Goal: Navigation & Orientation: Find specific page/section

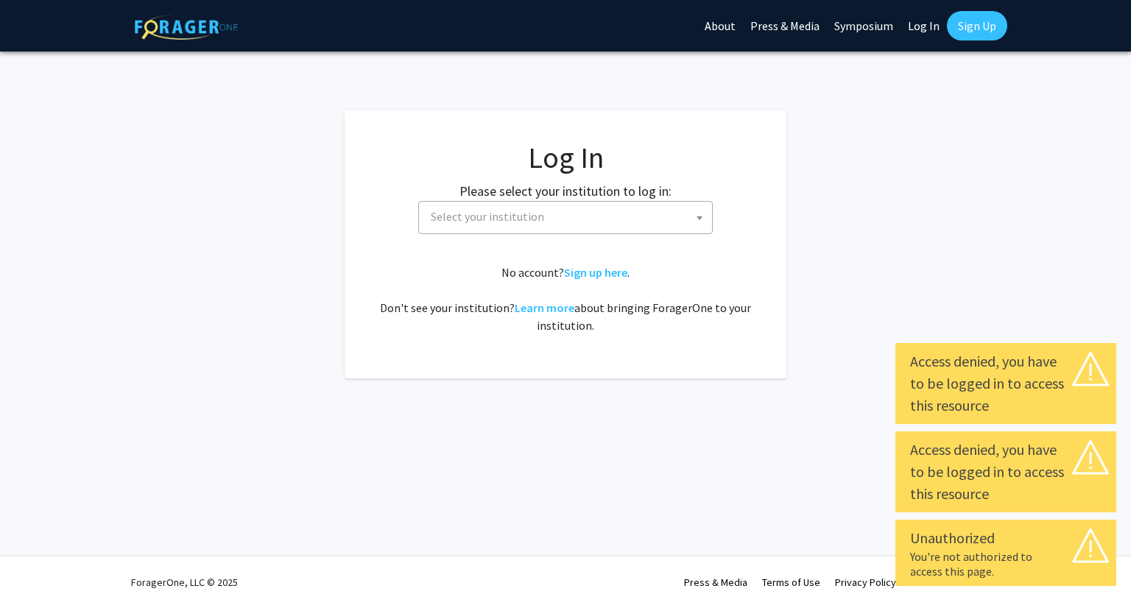
select select
click at [590, 209] on span "Select your institution" at bounding box center [568, 217] width 287 height 30
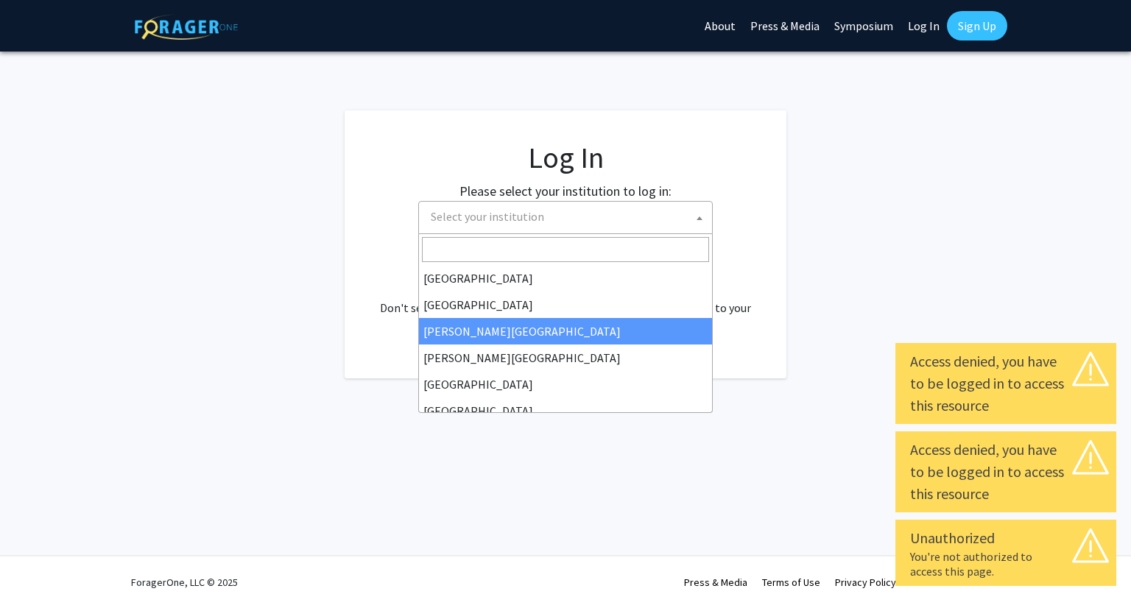
type input "j"
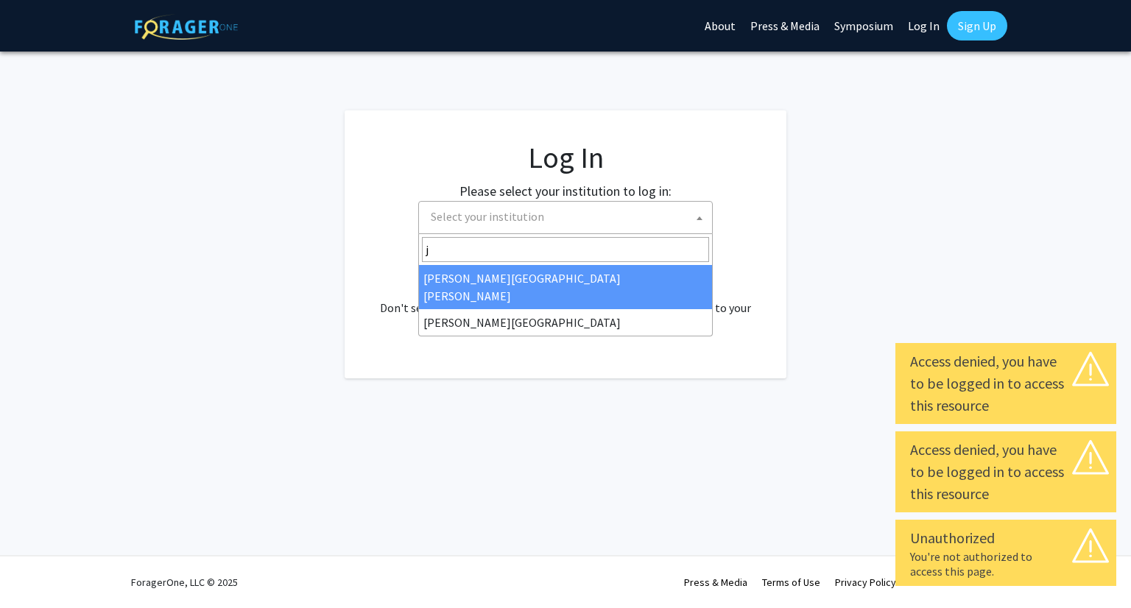
select select "1"
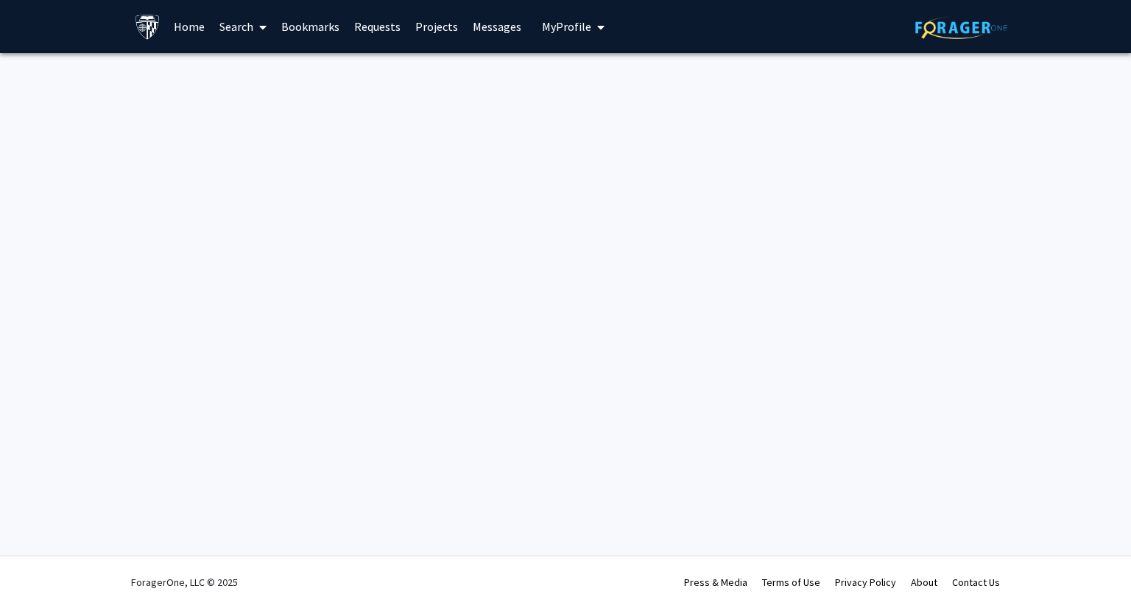
click at [424, 28] on link "Projects" at bounding box center [436, 27] width 57 height 52
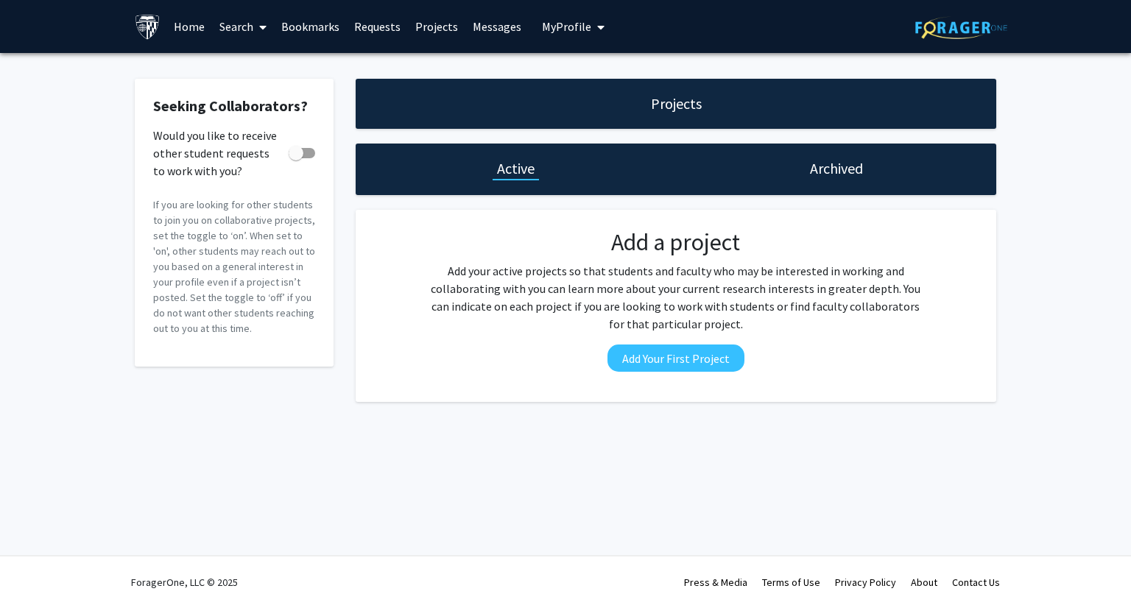
click at [257, 22] on span at bounding box center [259, 27] width 13 height 52
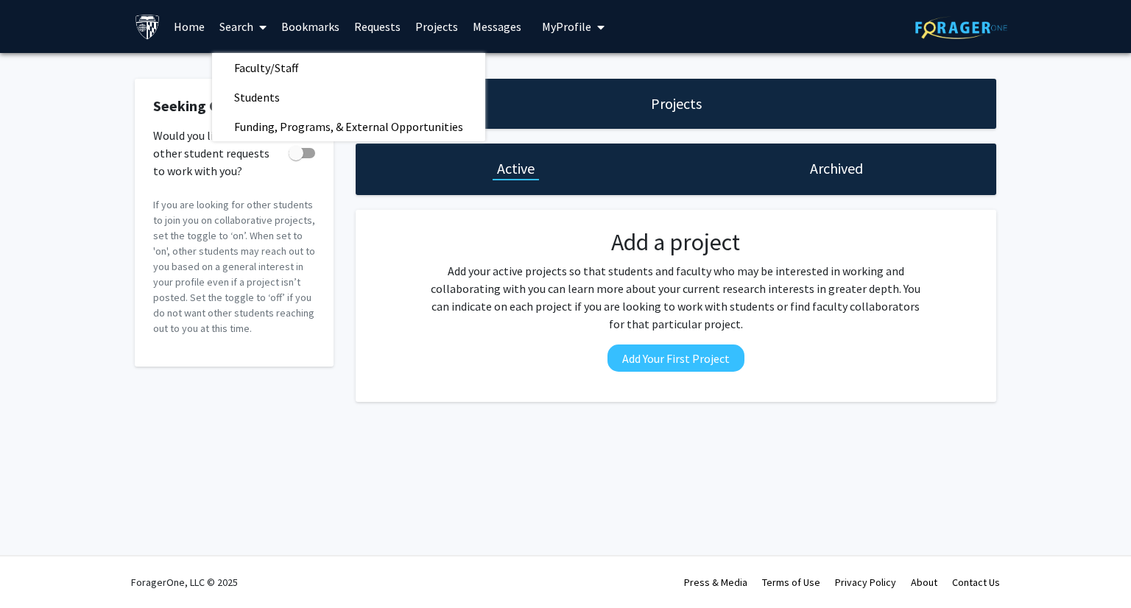
click at [191, 26] on link "Home" at bounding box center [189, 27] width 46 height 52
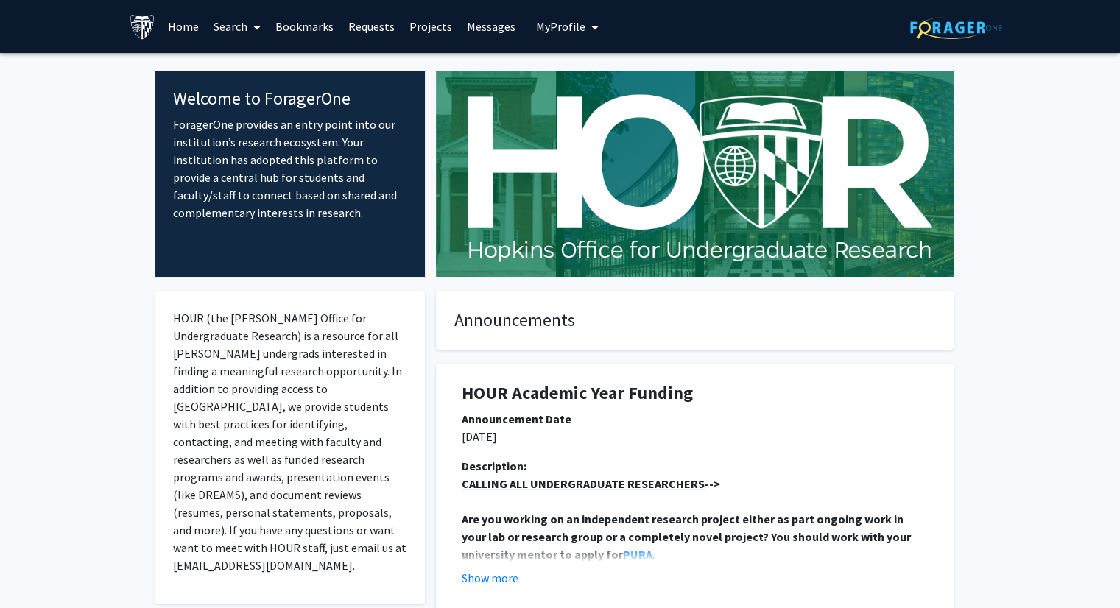
click at [555, 19] on span "My Profile" at bounding box center [560, 26] width 49 height 15
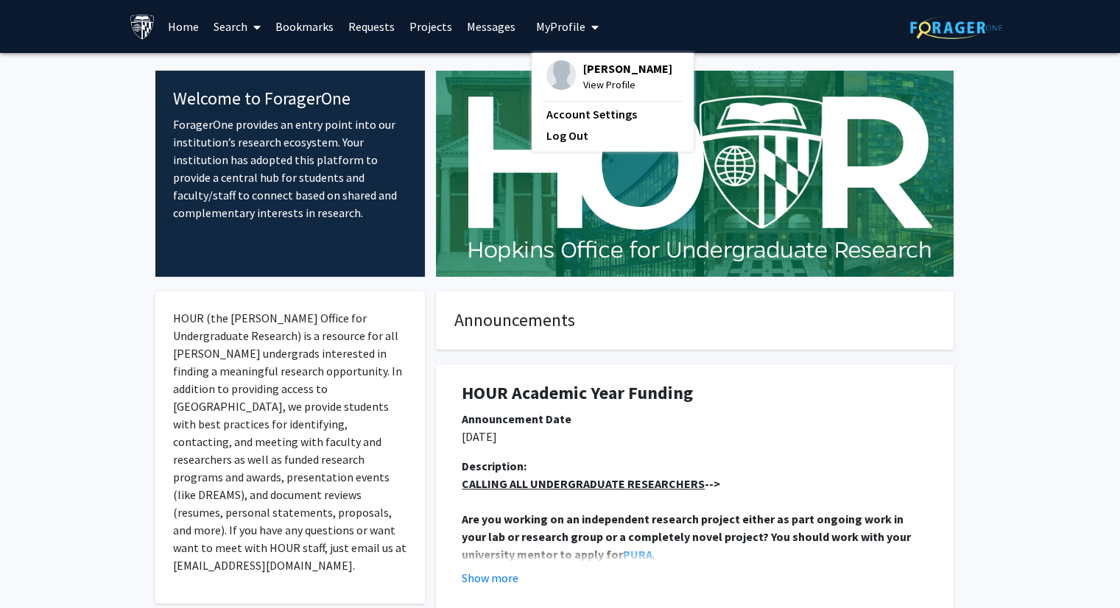
click at [433, 31] on link "Projects" at bounding box center [430, 27] width 57 height 52
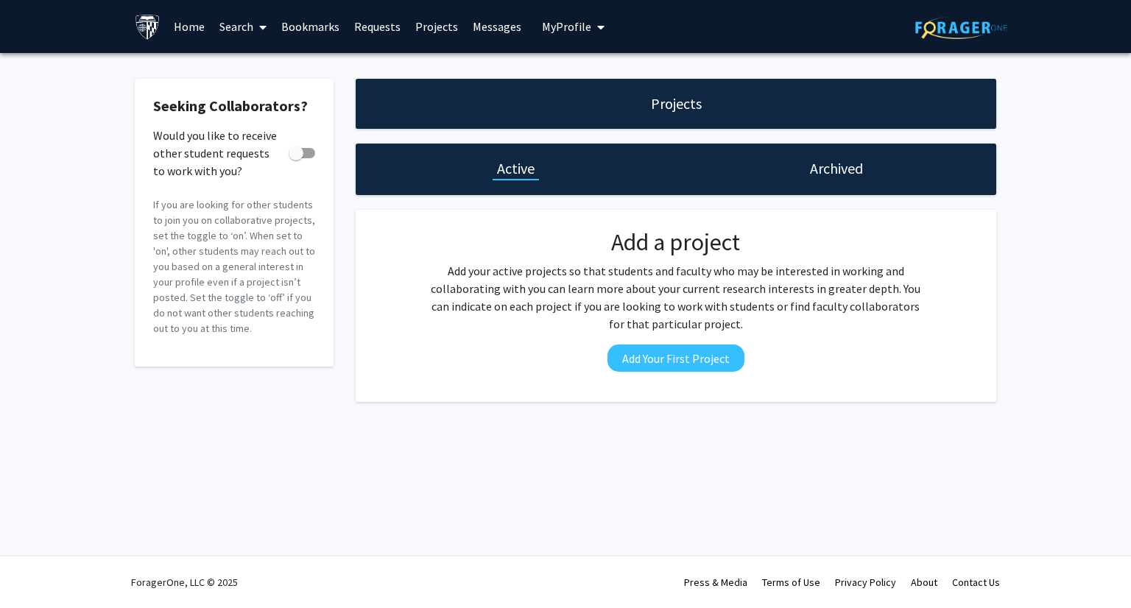
click at [849, 169] on h1 "Archived" at bounding box center [836, 168] width 53 height 21
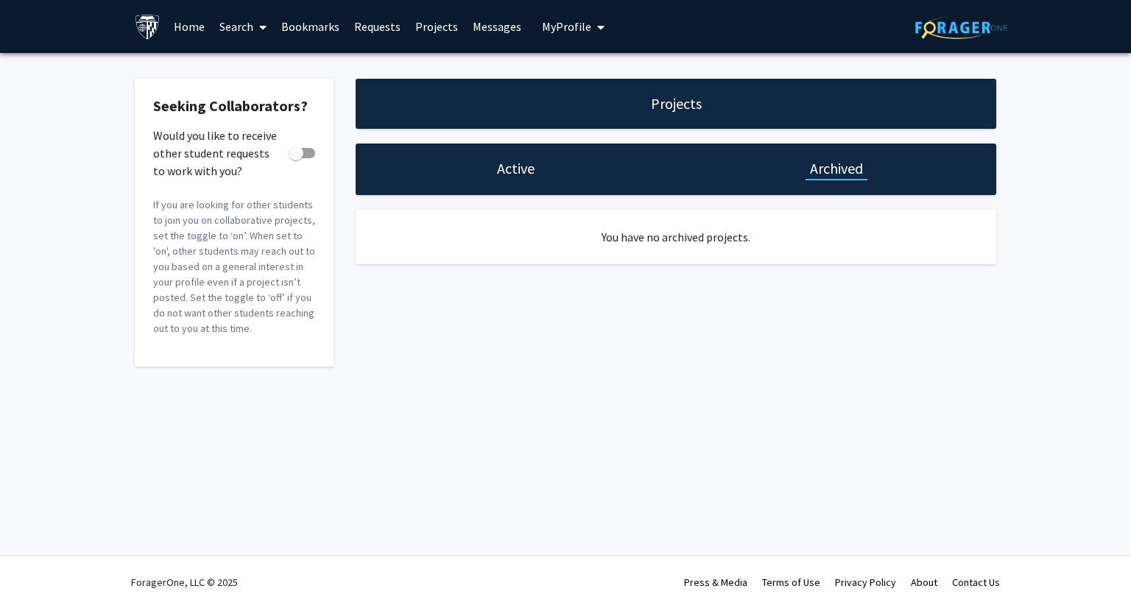
click at [633, 102] on div "Projects" at bounding box center [676, 104] width 641 height 50
click at [530, 163] on h1 "Active" at bounding box center [516, 168] width 38 height 21
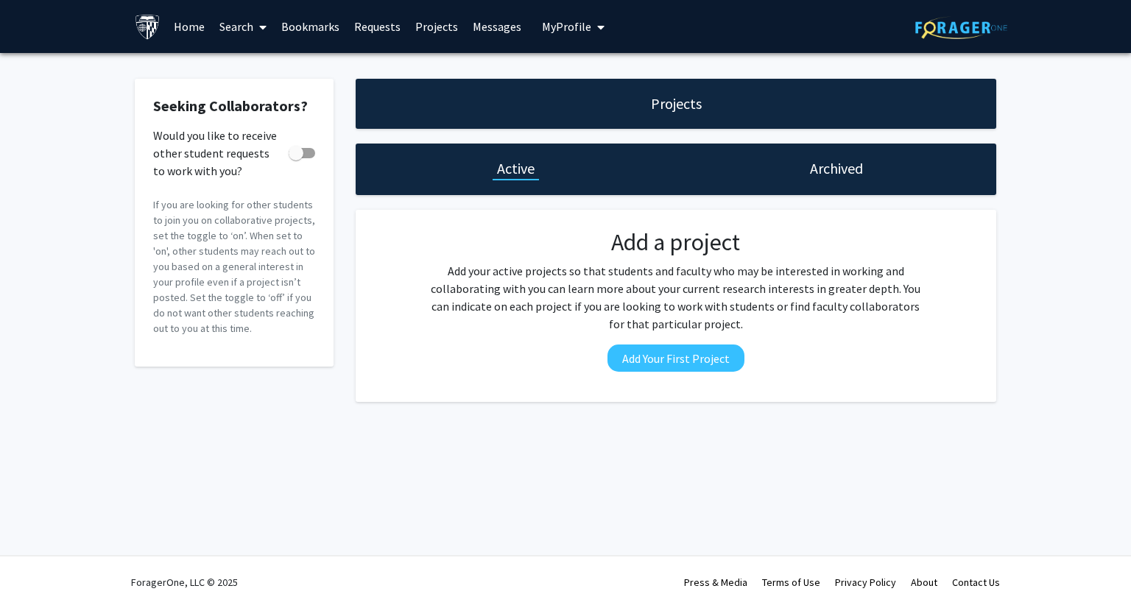
click at [183, 25] on link "Home" at bounding box center [189, 27] width 46 height 52
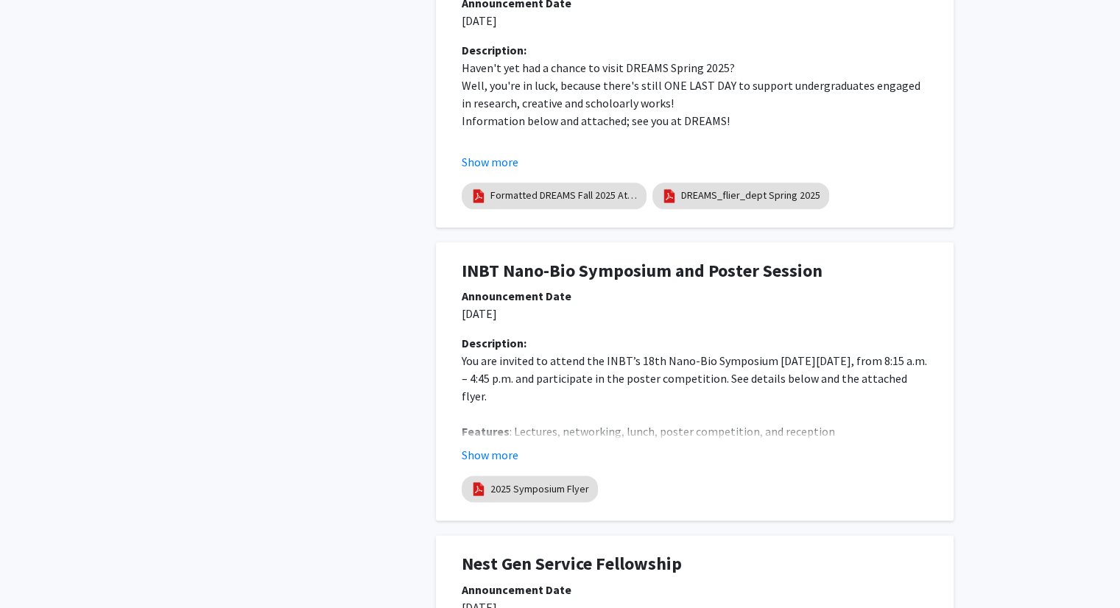
scroll to position [1841, 0]
